Goal: Information Seeking & Learning: Learn about a topic

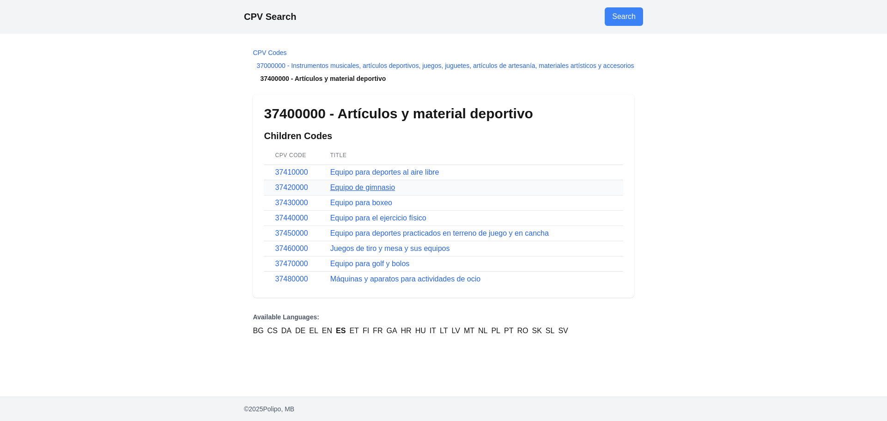
click at [362, 184] on link "Equipo de gimnasio" at bounding box center [362, 187] width 65 height 8
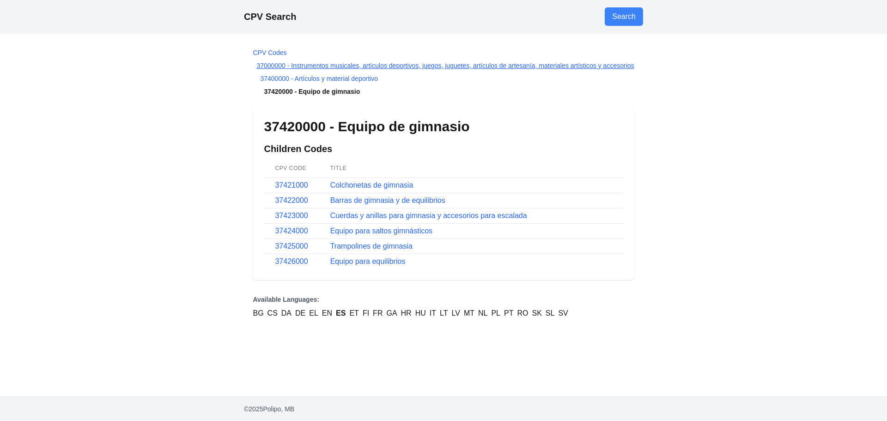
click at [372, 64] on link "37000000 - Instrumentos musicales, artículos deportivos, juegos, juguetes, artí…" at bounding box center [444, 65] width 377 height 7
